Goal: Task Accomplishment & Management: Use online tool/utility

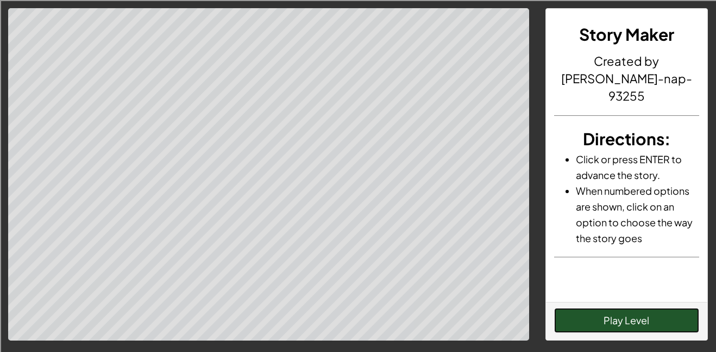
click at [655, 318] on button "Play Level" at bounding box center [627, 320] width 146 height 25
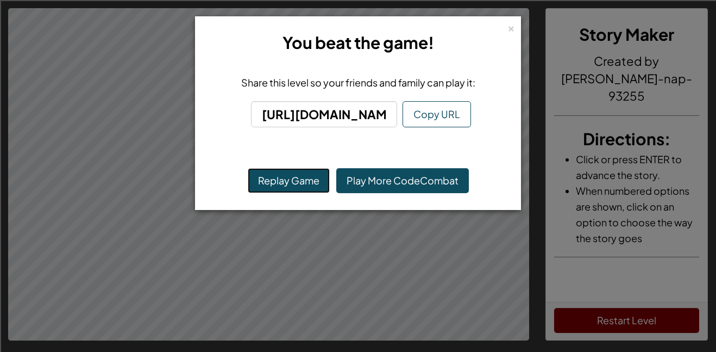
click at [293, 184] on button "Replay Game" at bounding box center [289, 180] width 82 height 25
